Goal: Task Accomplishment & Management: Complete application form

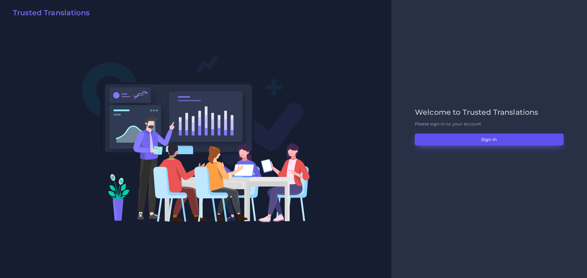
click at [478, 141] on button "Sign in" at bounding box center [489, 140] width 148 height 12
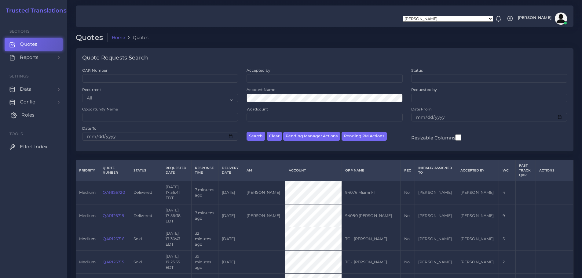
click at [21, 115] on link "Roles" at bounding box center [34, 115] width 58 height 13
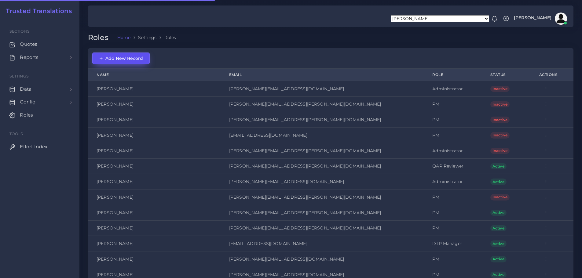
click at [123, 56] on span "Add New Record" at bounding box center [121, 58] width 44 height 5
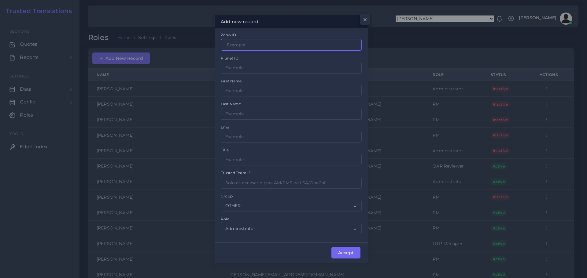
click at [249, 46] on input "Zoho ID" at bounding box center [291, 45] width 141 height 12
paste input "3000339000361301001"
type input "3000339000361301001"
click at [272, 89] on input "Zoho ID" at bounding box center [291, 91] width 141 height 12
type input "Omar"
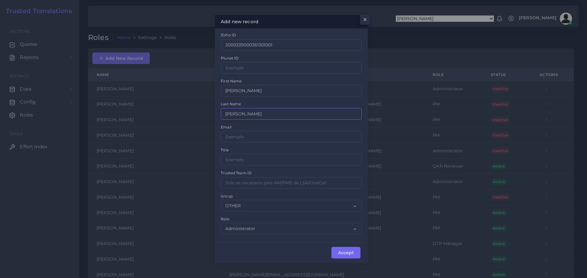
type input "Quinonez"
click at [255, 136] on input "Zoho ID" at bounding box center [291, 137] width 141 height 12
type input "omar.quinonez@trustedtranslations.com"
click at [259, 160] on input "Zoho ID" at bounding box center [291, 160] width 141 height 12
type input "OEA"
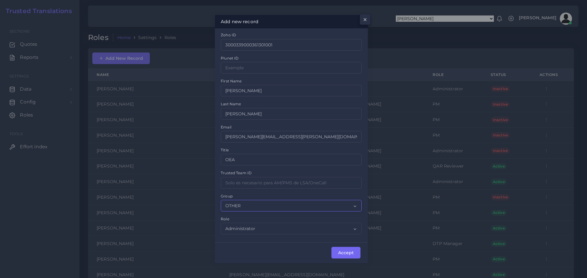
click at [343, 208] on select "OTHER ACQ CD CORE CERT" at bounding box center [291, 206] width 141 height 12
select select "ACQ"
click at [221, 200] on select "OTHER ACQ CD CORE CERT" at bounding box center [291, 206] width 141 height 12
click at [314, 227] on select "Administrator PM DTP Manager DTP Manager QAR Reviewer Sales" at bounding box center [291, 229] width 141 height 12
select select "7"
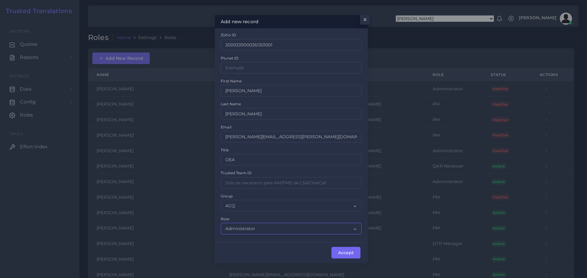
click at [221, 223] on select "Administrator PM DTP Manager DTP Manager QAR Reviewer Sales" at bounding box center [291, 229] width 141 height 12
click at [339, 250] on button "Accept" at bounding box center [345, 253] width 29 height 12
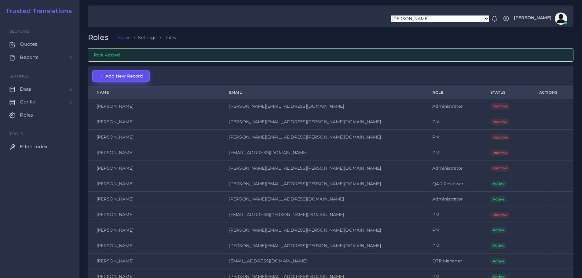
click at [124, 79] on button "Add New Record" at bounding box center [120, 76] width 57 height 12
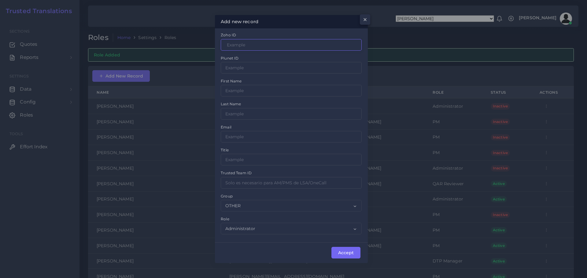
click at [251, 43] on input "Zoho ID" at bounding box center [291, 45] width 141 height 12
paste input "3000339000361307001"
type input "3000339000361307001"
click at [239, 90] on input "Zoho ID" at bounding box center [291, 91] width 141 height 12
type input "v"
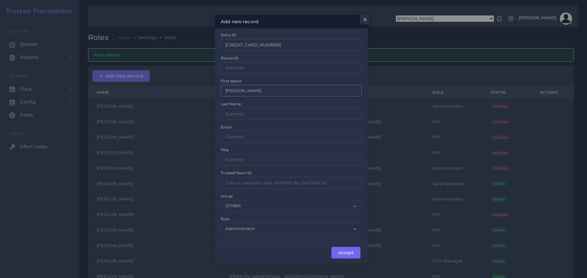
type input "[PERSON_NAME]"
type input "a"
type input "Angel"
click at [269, 136] on input "valentina" at bounding box center [291, 137] width 141 height 12
type input "valentina.angel@trustedtranslations.com"
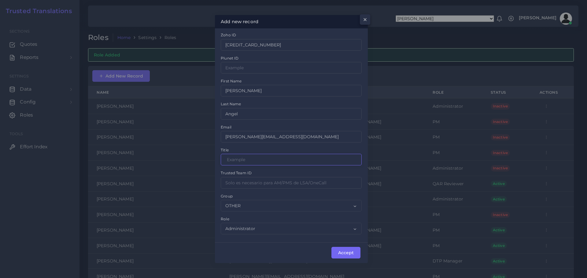
click at [259, 161] on input "Zoho ID" at bounding box center [291, 160] width 141 height 12
click at [261, 161] on input "Zoho ID" at bounding box center [291, 160] width 141 height 12
paste input "GAV"
type input "GAV"
click at [310, 207] on select "OTHER ACQ CD CORE CERT" at bounding box center [291, 206] width 141 height 12
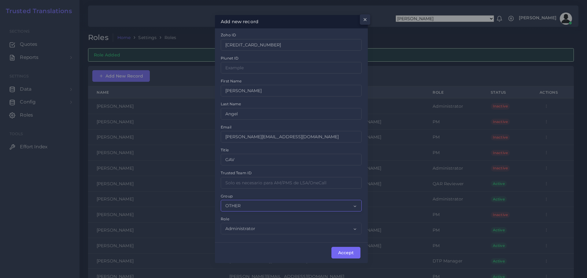
select select "ACQ"
click at [221, 200] on select "OTHER ACQ CD CORE CERT" at bounding box center [291, 206] width 141 height 12
click at [296, 230] on select "Administrator PM DTP Manager DTP Manager QAR Reviewer Sales" at bounding box center [291, 229] width 141 height 12
select select "7"
click at [221, 223] on select "Administrator PM DTP Manager DTP Manager QAR Reviewer Sales" at bounding box center [291, 229] width 141 height 12
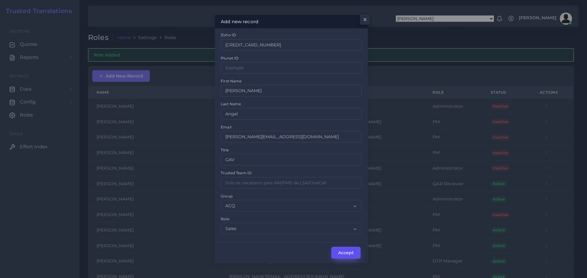
click at [345, 251] on button "Accept" at bounding box center [345, 253] width 29 height 12
